Goal: Task Accomplishment & Management: Complete application form

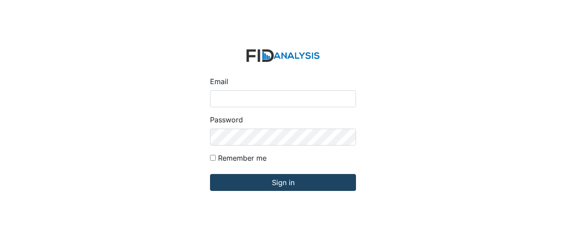
type input "[EMAIL_ADDRESS][DOMAIN_NAME]"
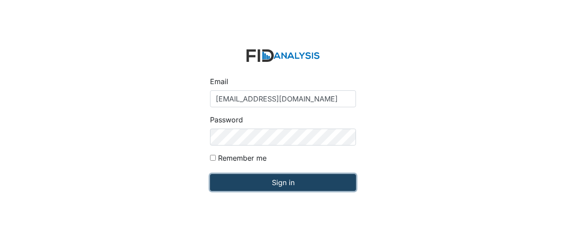
click at [249, 180] on input "Sign in" at bounding box center [283, 182] width 146 height 17
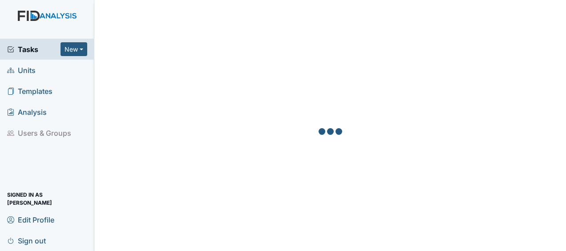
click at [28, 68] on span "Units" at bounding box center [21, 70] width 28 height 14
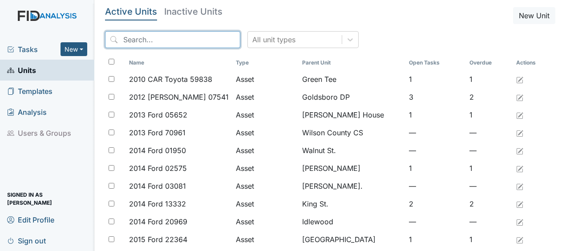
click at [147, 45] on input "search" at bounding box center [172, 39] width 135 height 17
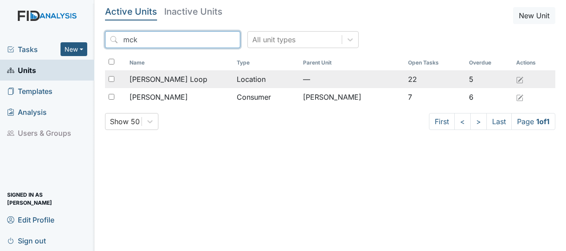
type input "mck"
click at [159, 80] on span "McKeel Loop" at bounding box center [168, 79] width 78 height 11
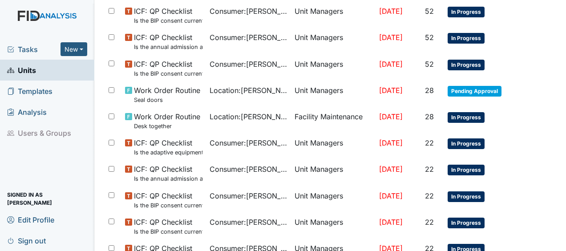
scroll to position [273, 0]
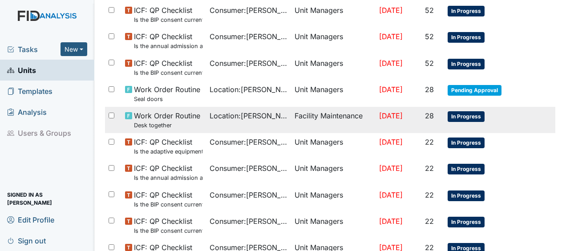
click at [343, 115] on td "Facility Maintenance" at bounding box center [333, 120] width 84 height 26
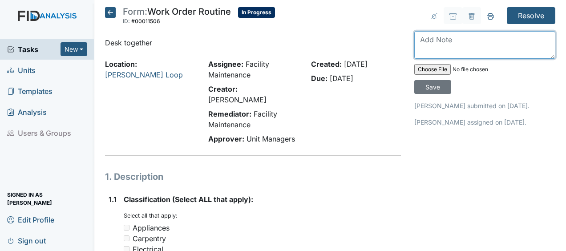
click at [423, 50] on textarea at bounding box center [484, 45] width 141 height 28
type textarea "assembled desk JB"
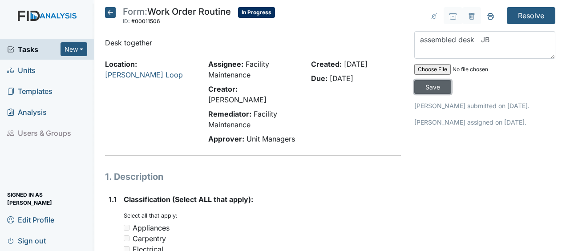
click at [430, 88] on input "Save" at bounding box center [432, 87] width 37 height 14
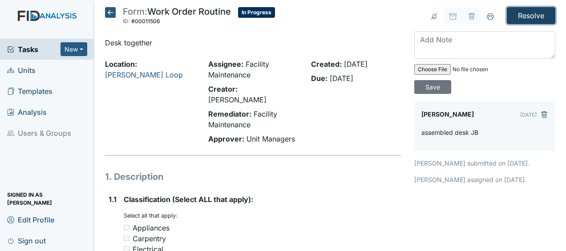
click at [515, 14] on input "Resolve" at bounding box center [531, 15] width 48 height 17
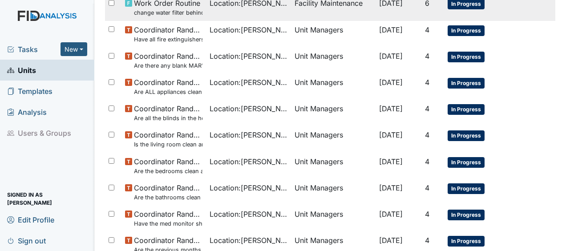
scroll to position [674, 0]
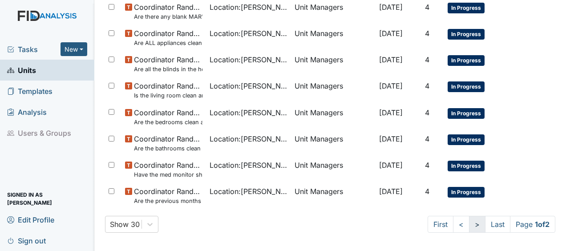
click at [469, 223] on link ">" at bounding box center [477, 224] width 16 height 17
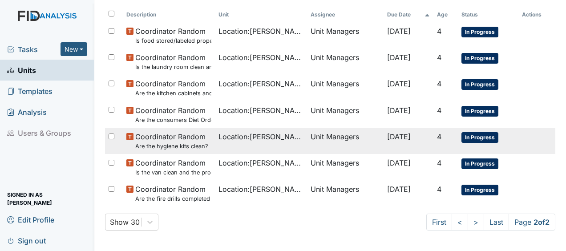
scroll to position [0, 0]
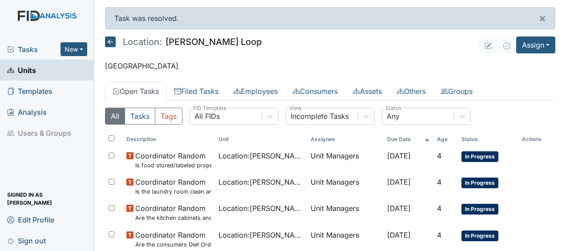
click at [113, 40] on icon at bounding box center [110, 41] width 11 height 11
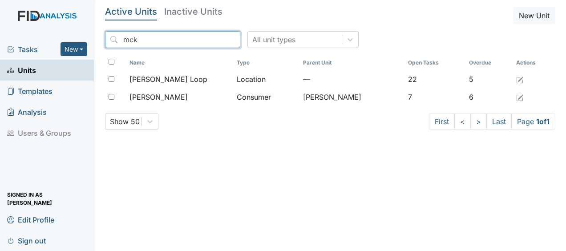
click at [213, 40] on input "mck" at bounding box center [172, 39] width 135 height 17
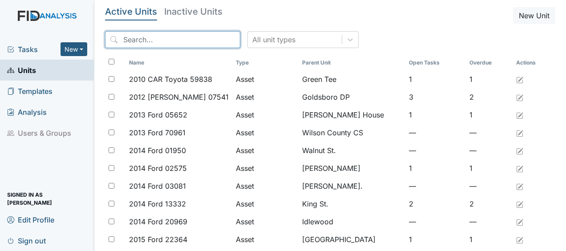
click at [165, 47] on input "search" at bounding box center [172, 39] width 135 height 17
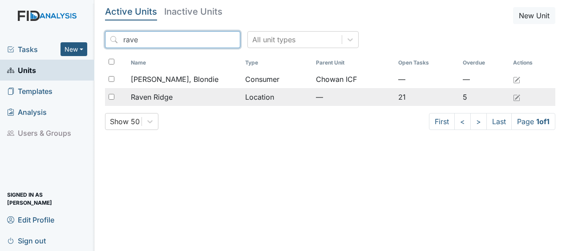
type input "rave"
click at [156, 95] on span "Raven Ridge" at bounding box center [152, 97] width 42 height 11
click at [258, 98] on td "Location" at bounding box center [276, 97] width 71 height 18
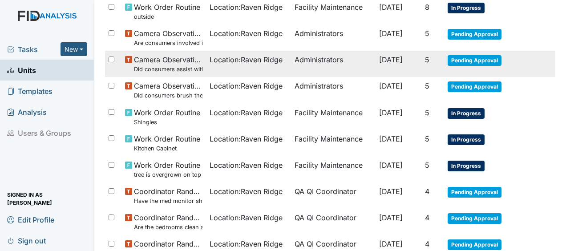
scroll to position [590, 0]
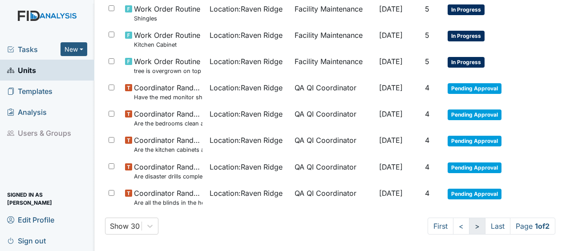
click at [469, 224] on link ">" at bounding box center [477, 225] width 16 height 17
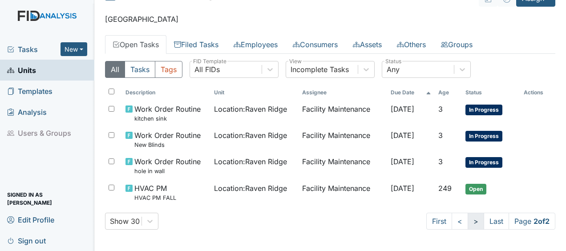
scroll to position [16, 0]
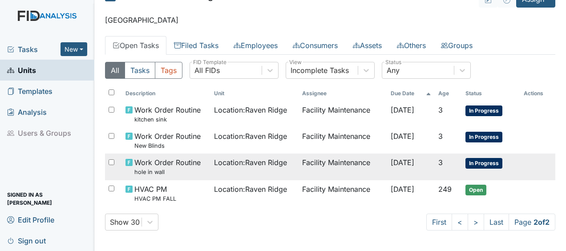
click at [257, 165] on span "Location : Raven Ridge" at bounding box center [250, 162] width 73 height 11
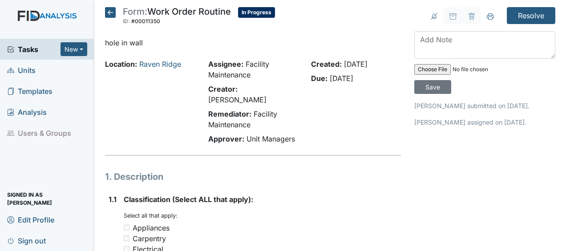
click at [111, 13] on icon at bounding box center [110, 12] width 11 height 11
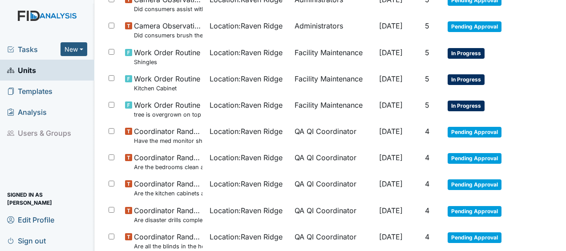
scroll to position [590, 0]
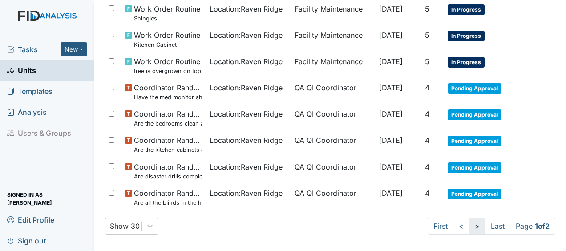
click at [470, 223] on link ">" at bounding box center [477, 225] width 16 height 17
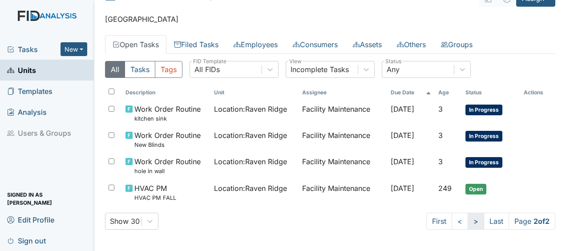
scroll to position [16, 0]
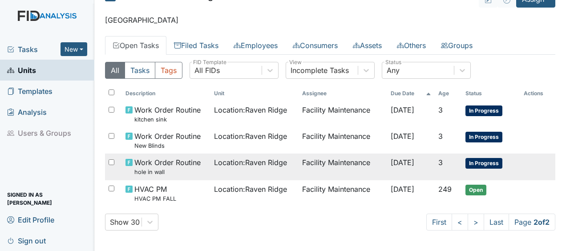
click at [267, 169] on td "Location : [GEOGRAPHIC_DATA]" at bounding box center [254, 166] width 88 height 26
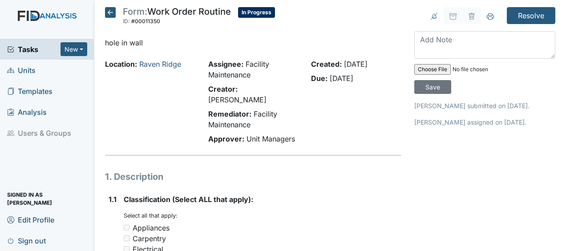
click at [111, 14] on icon at bounding box center [110, 12] width 11 height 11
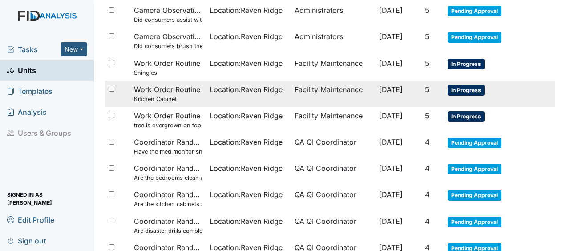
scroll to position [590, 0]
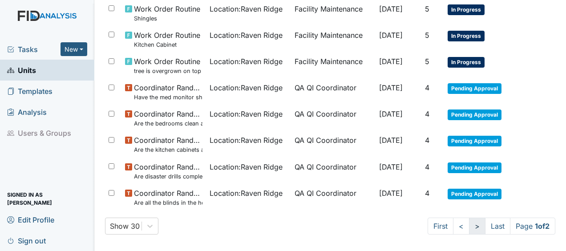
click at [469, 221] on link ">" at bounding box center [477, 225] width 16 height 17
